Goal: Navigation & Orientation: Find specific page/section

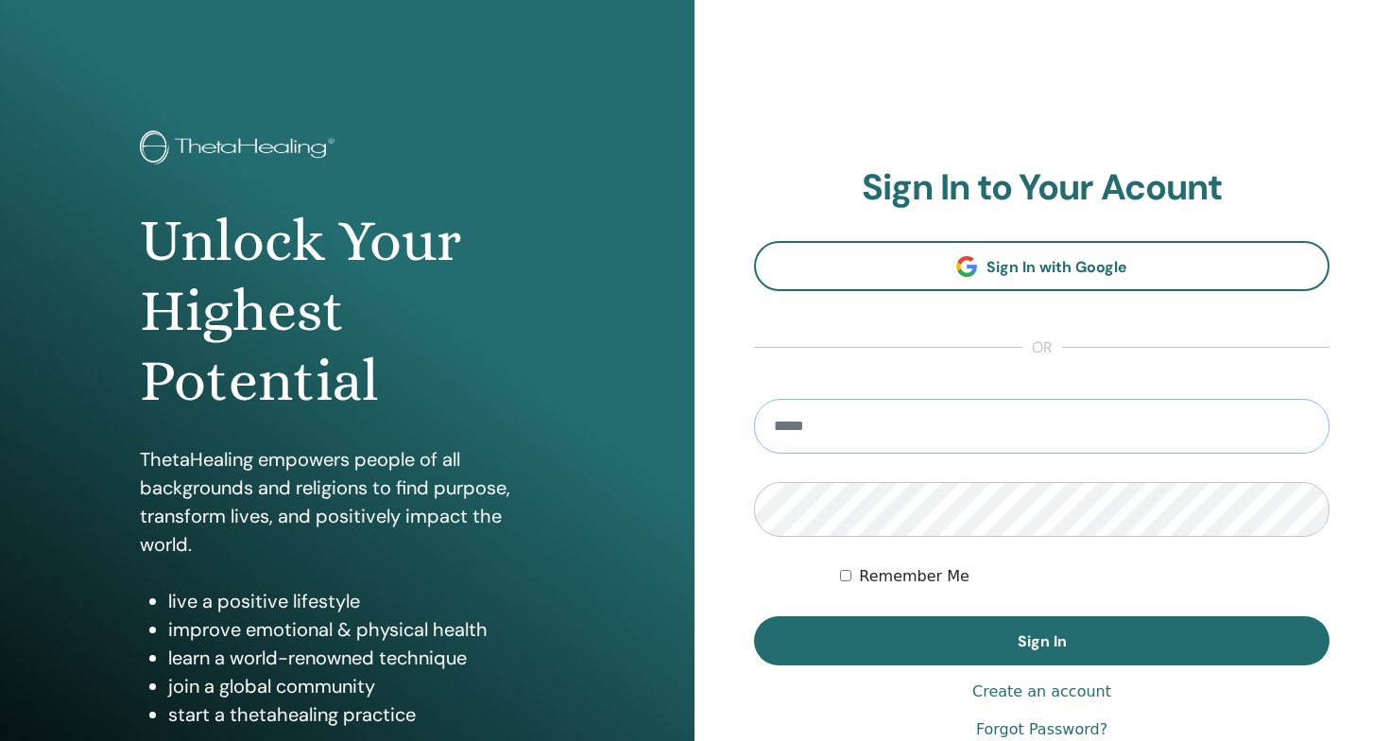
type input "**********"
click at [1041, 641] on button "Sign In" at bounding box center [1041, 640] width 575 height 49
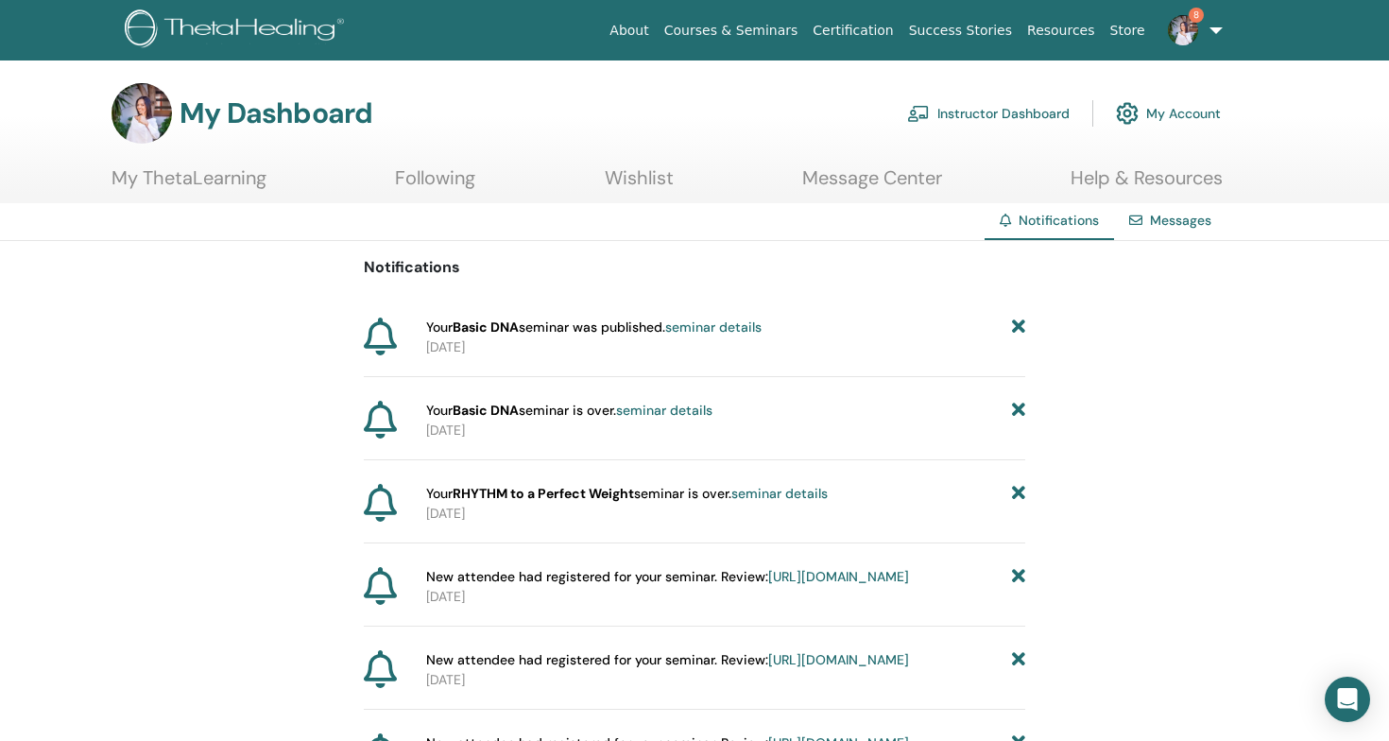
click at [1040, 116] on link "Instructor Dashboard" at bounding box center [988, 114] width 163 height 42
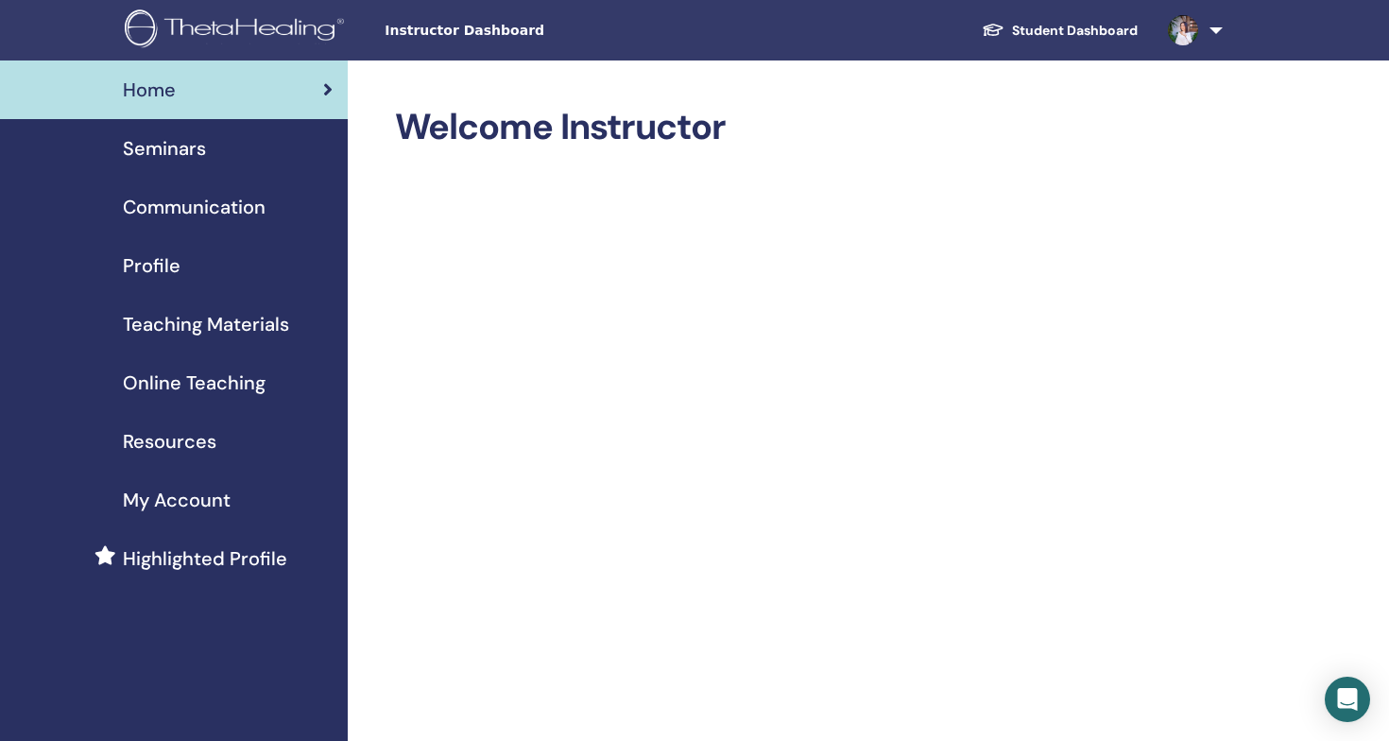
click at [180, 145] on span "Seminars" at bounding box center [164, 148] width 83 height 28
